Goal: Browse casually

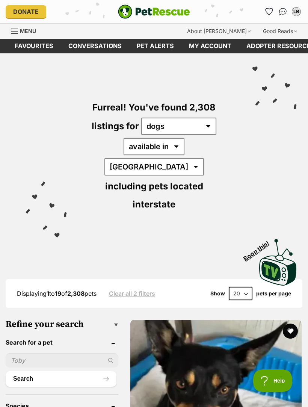
click at [165, 8] on img "PetRescue" at bounding box center [154, 12] width 72 height 14
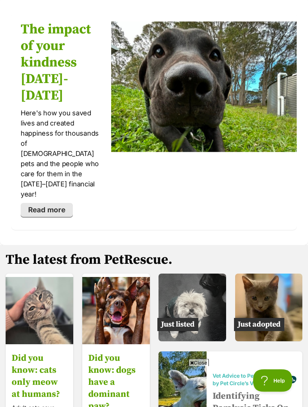
scroll to position [1534, 0]
click at [277, 274] on img at bounding box center [269, 308] width 68 height 68
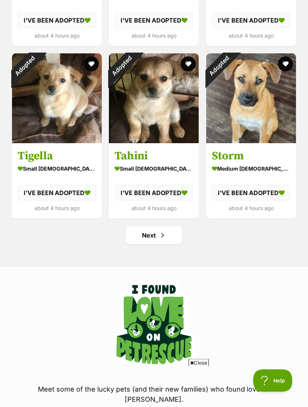
scroll to position [837, 0]
click at [166, 232] on span "Next page" at bounding box center [163, 235] width 8 height 9
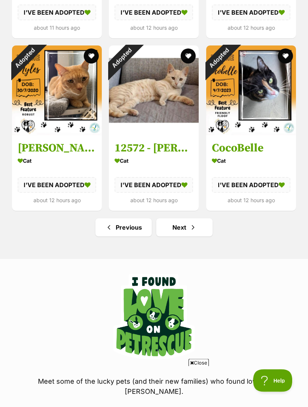
scroll to position [844, 0]
click at [189, 225] on span "Next page" at bounding box center [193, 227] width 8 height 9
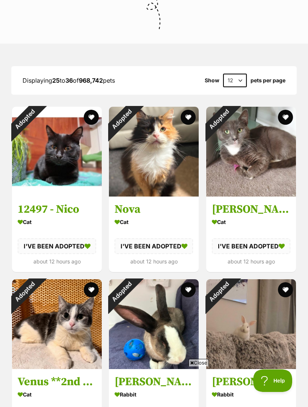
scroll to position [263, 0]
